Goal: Information Seeking & Learning: Learn about a topic

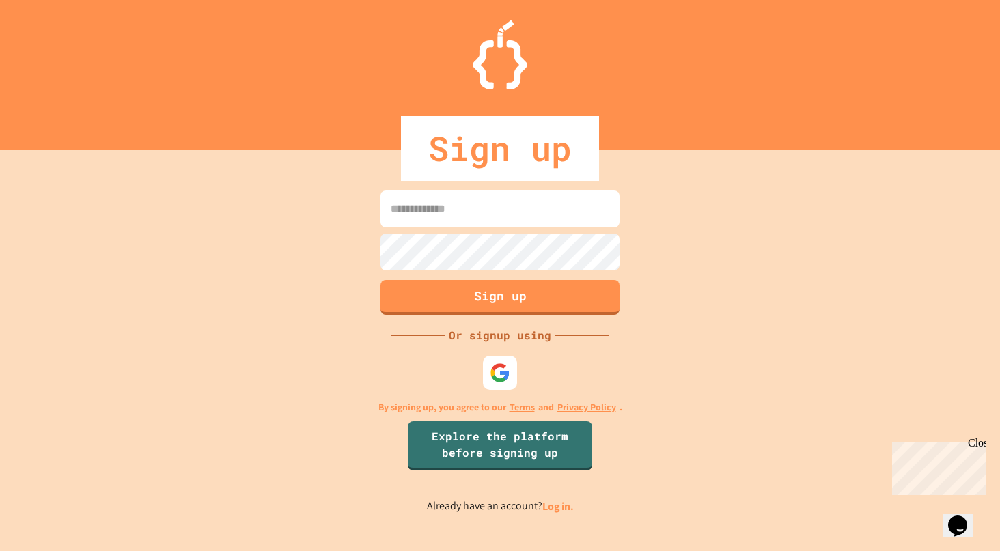
click at [493, 342] on div "Or signup using" at bounding box center [499, 335] width 109 height 16
click at [492, 370] on img at bounding box center [499, 372] width 21 height 21
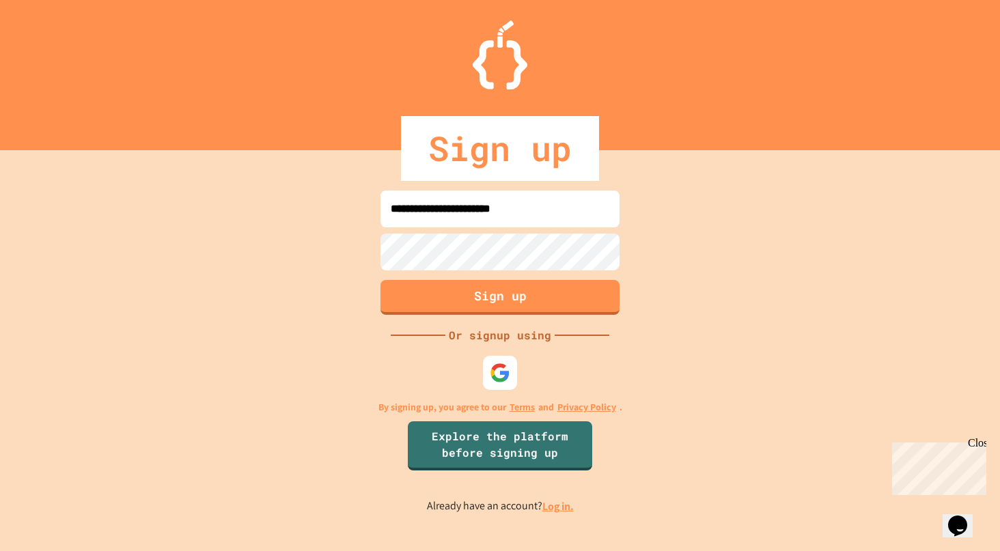
type input "**********"
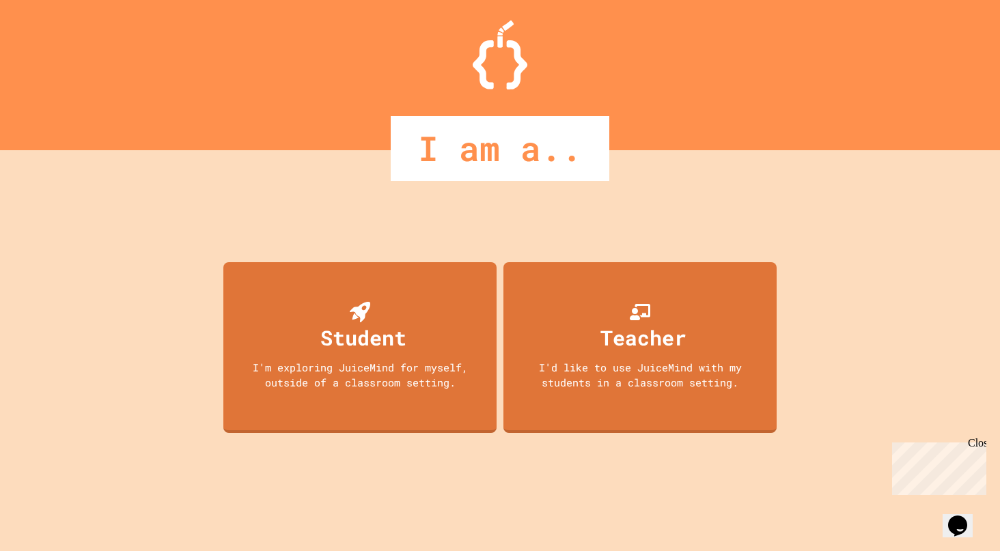
click at [612, 352] on div "Teacher I'd like to use JuiceMind with my students in a classroom setting." at bounding box center [640, 347] width 273 height 171
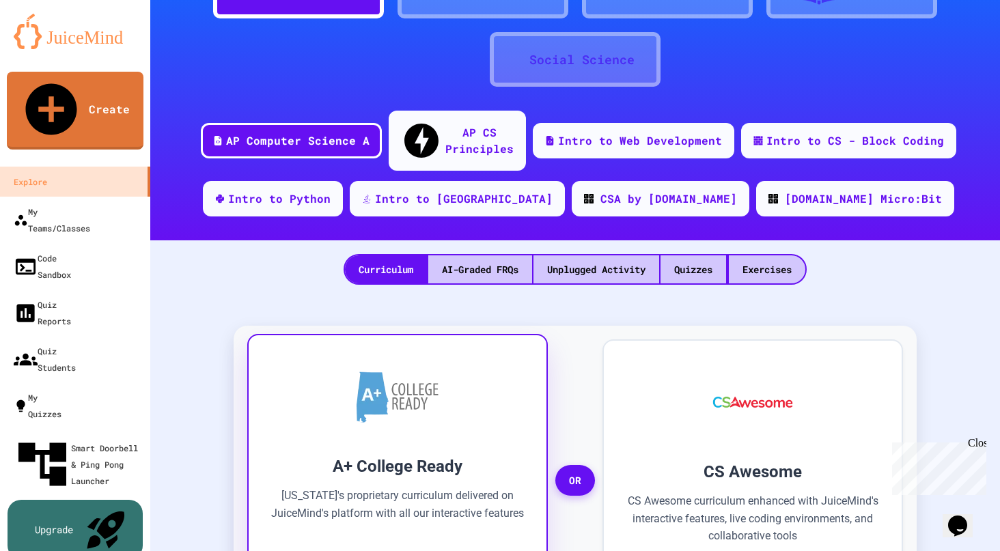
scroll to position [83, 0]
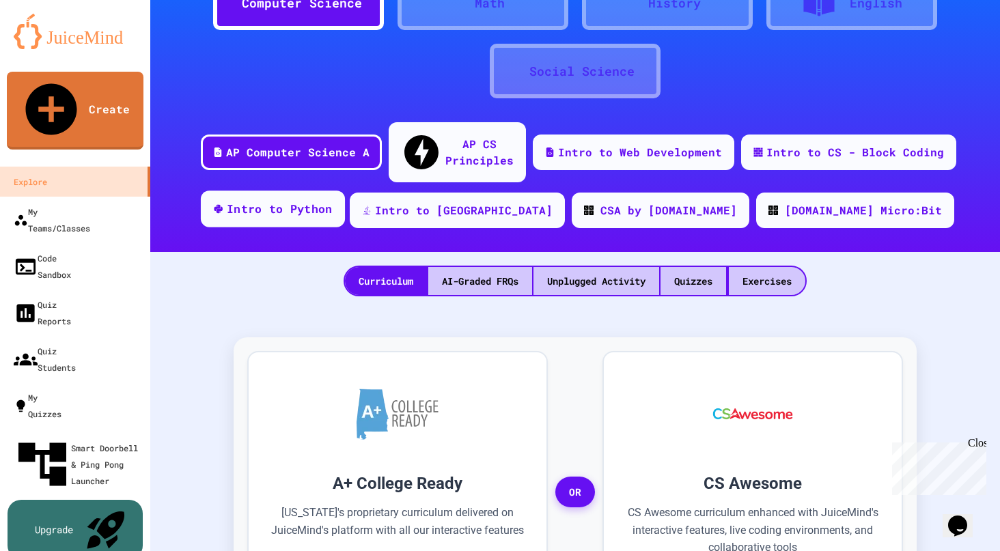
click at [333, 201] on div "Intro to Python" at bounding box center [280, 209] width 106 height 17
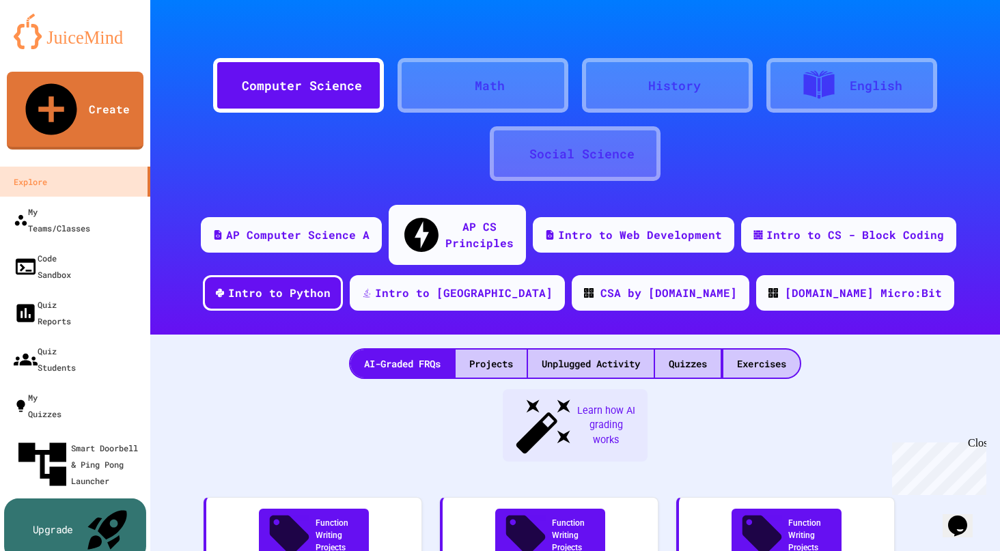
click at [120, 521] on div "Upgrade" at bounding box center [75, 530] width 142 height 62
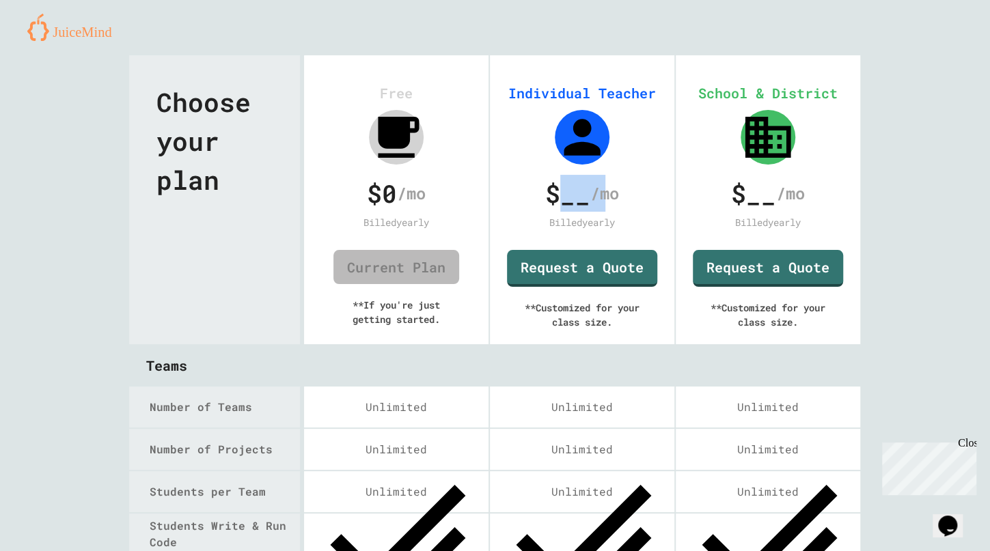
drag, startPoint x: 549, startPoint y: 192, endPoint x: 580, endPoint y: 199, distance: 31.5
click at [580, 199] on div "$ __ /mo" at bounding box center [582, 193] width 150 height 37
click at [585, 204] on div "$ __ /mo" at bounding box center [582, 193] width 150 height 37
click at [94, 36] on img at bounding box center [74, 27] width 95 height 27
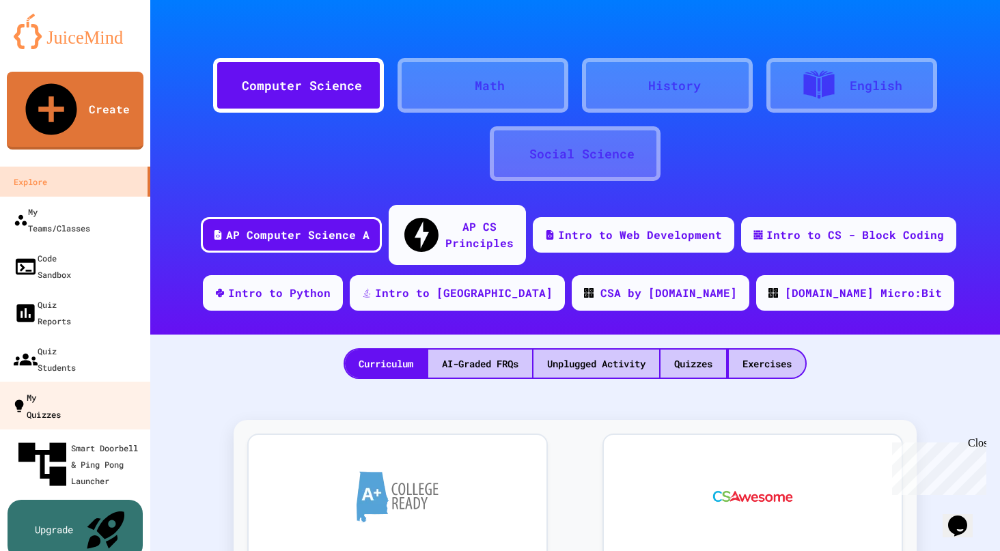
click at [34, 389] on div "My Quizzes" at bounding box center [36, 405] width 49 height 33
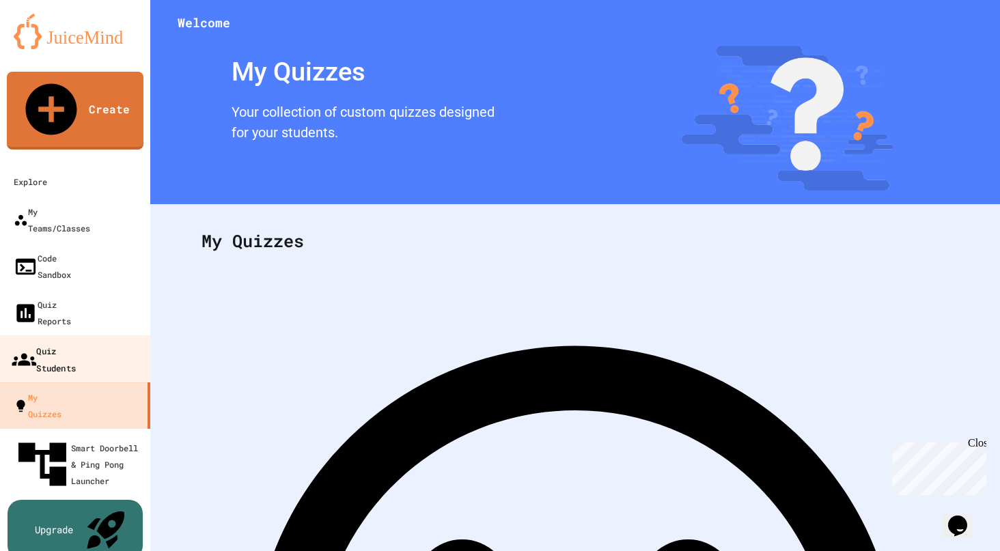
click at [42, 342] on div "Quiz Students" at bounding box center [44, 358] width 64 height 33
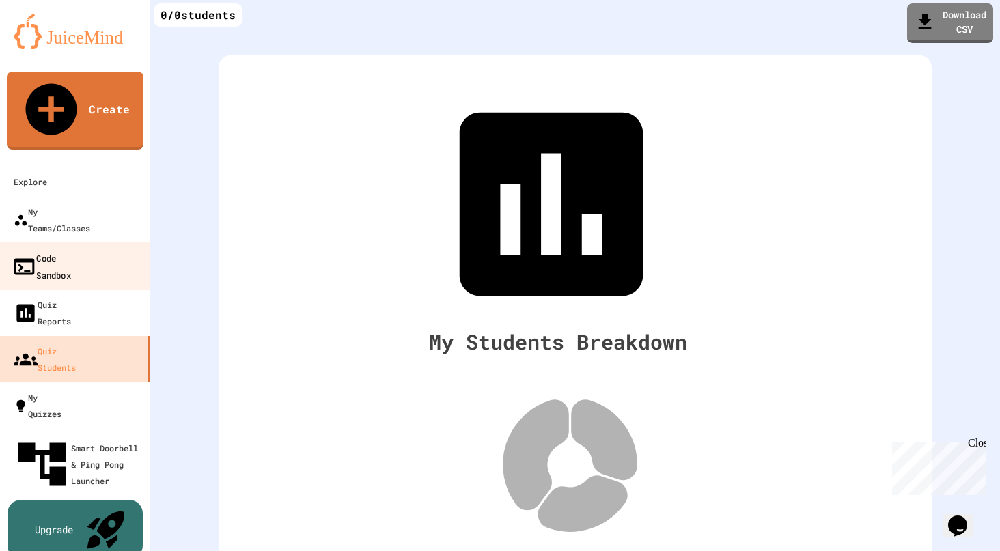
click at [71, 249] on div "Code Sandbox" at bounding box center [41, 265] width 59 height 33
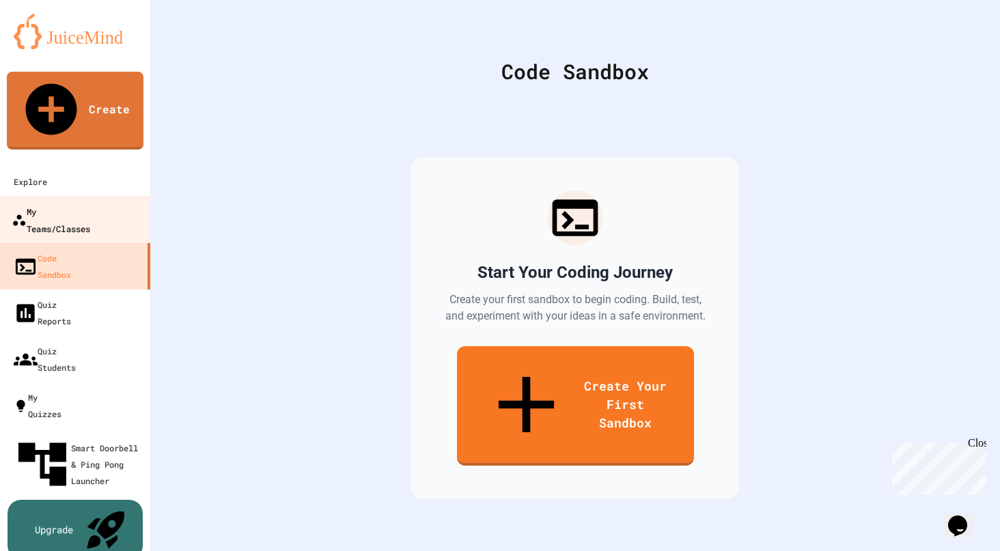
click at [90, 203] on div "My Teams/Classes" at bounding box center [51, 219] width 79 height 33
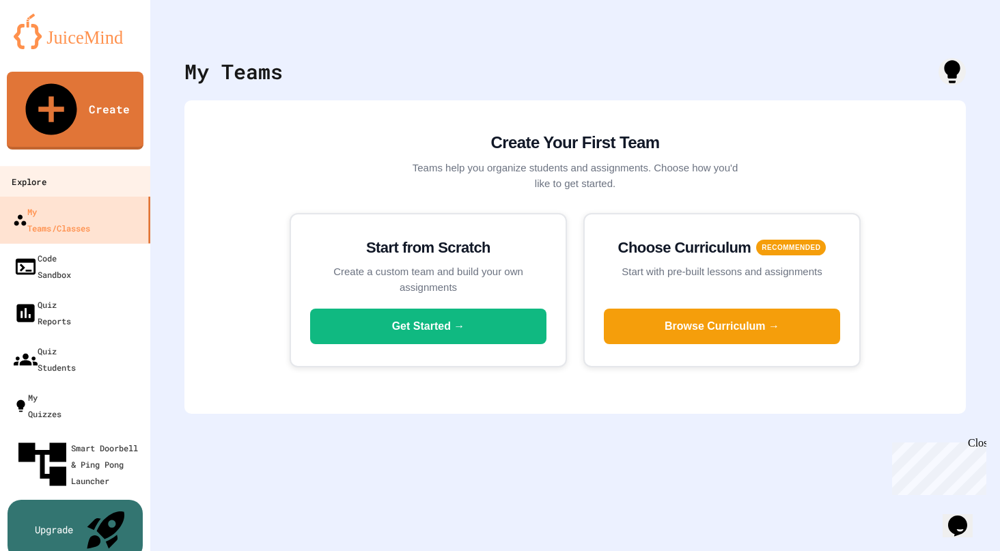
click at [94, 166] on link "Explore" at bounding box center [75, 181] width 155 height 31
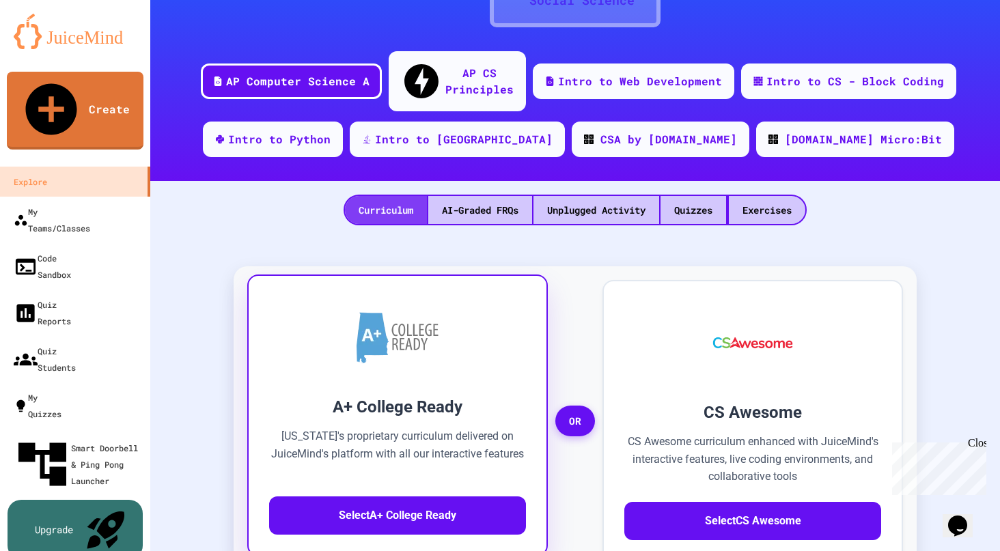
scroll to position [154, 0]
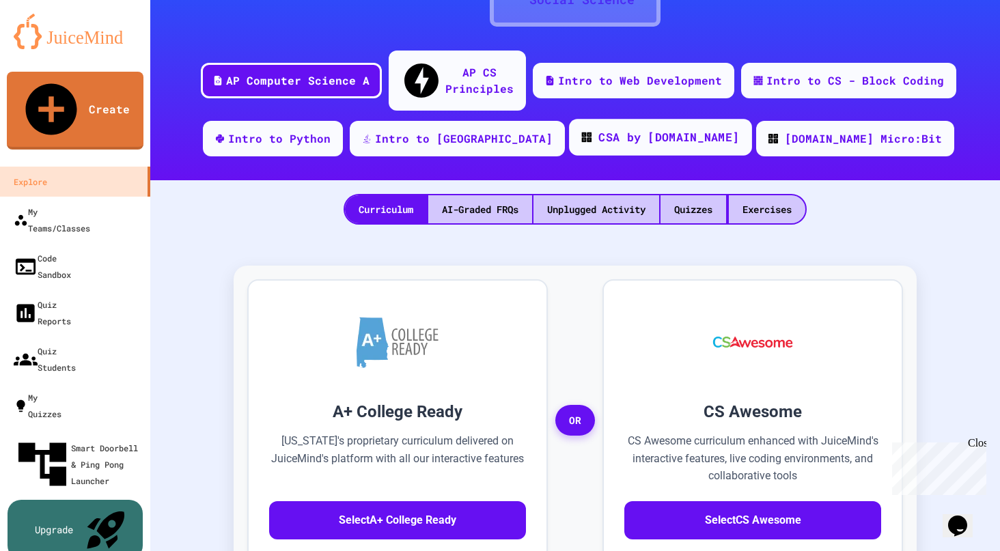
click at [639, 129] on div "CSA by [DOMAIN_NAME]" at bounding box center [669, 137] width 141 height 17
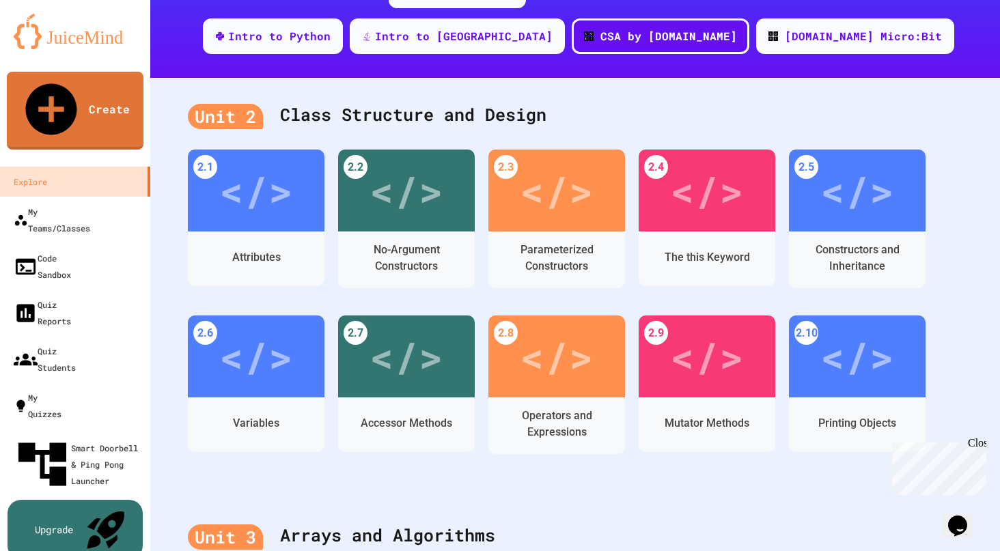
scroll to position [273, 0]
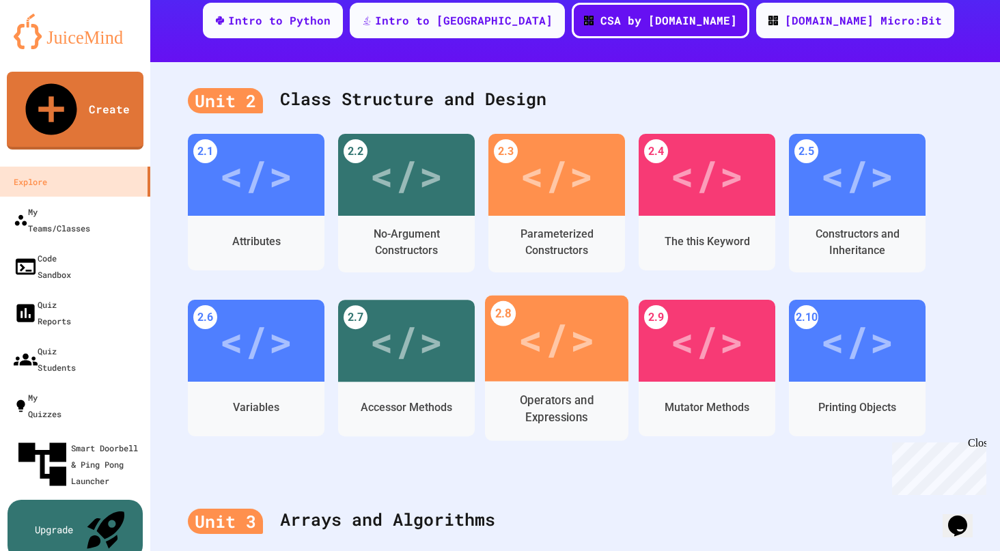
click at [534, 356] on div "</>" at bounding box center [556, 339] width 143 height 86
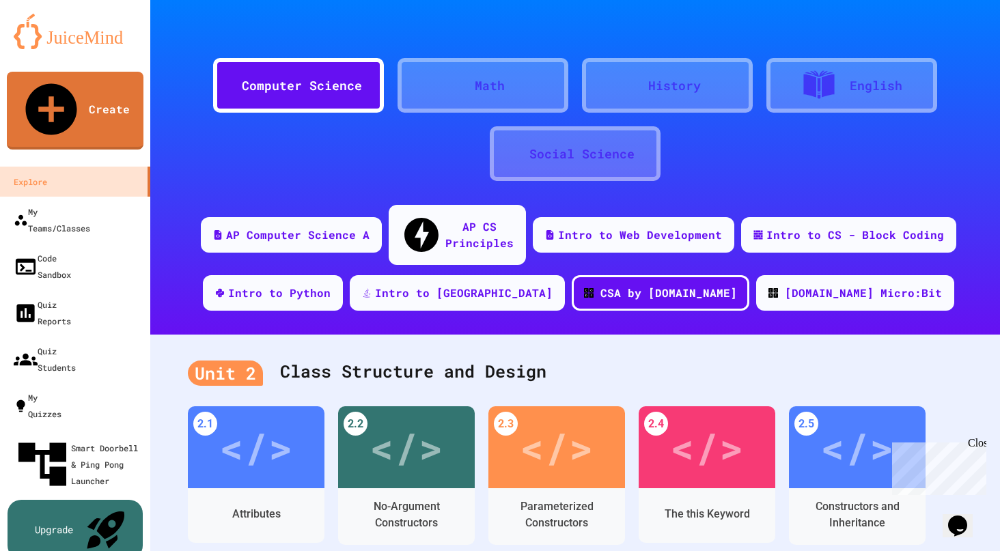
click at [466, 87] on icon at bounding box center [469, 93] width 12 height 12
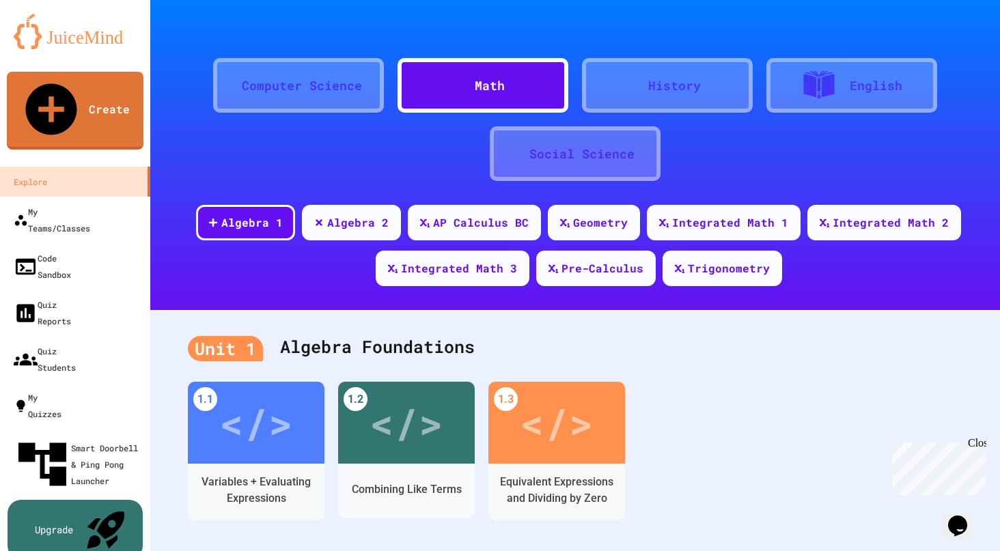
click at [623, 106] on div "History" at bounding box center [667, 85] width 171 height 55
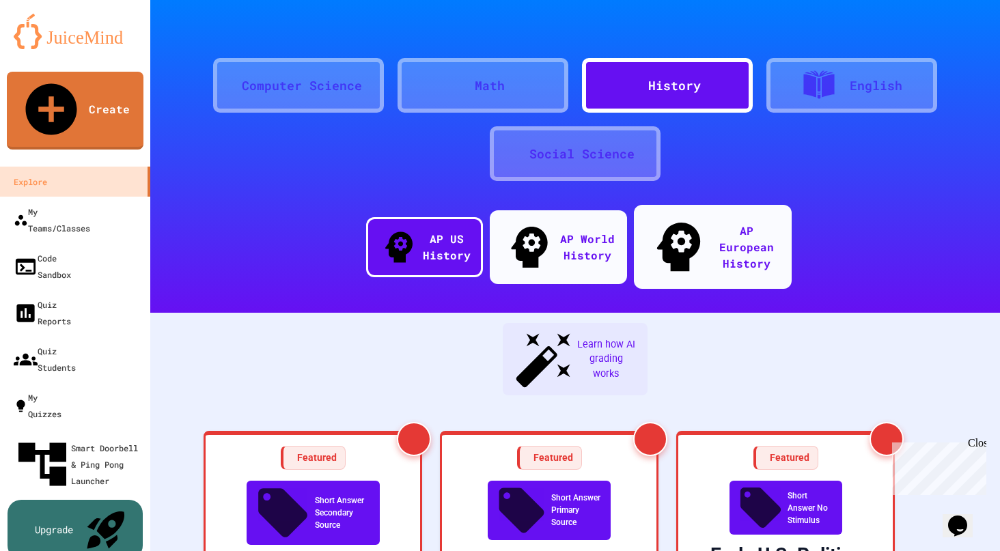
click at [551, 150] on div "Social Science" at bounding box center [582, 154] width 105 height 18
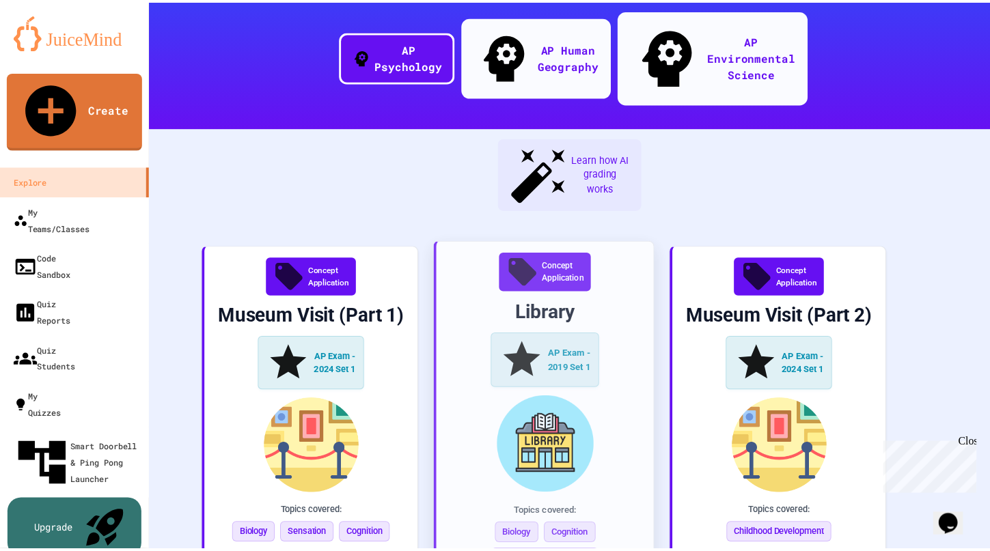
scroll to position [200, 0]
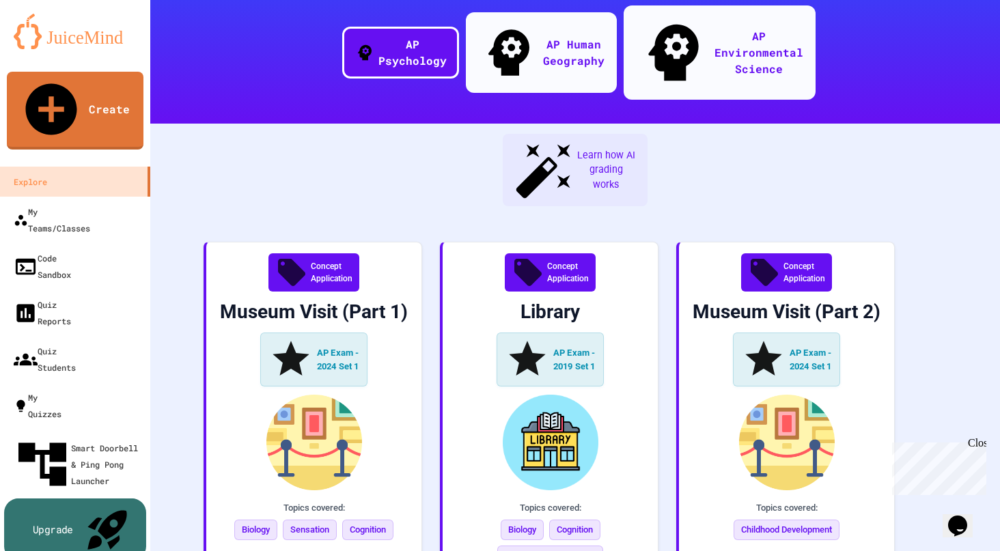
click at [73, 524] on div "Upgrade" at bounding box center [53, 530] width 40 height 15
